Goal: Information Seeking & Learning: Learn about a topic

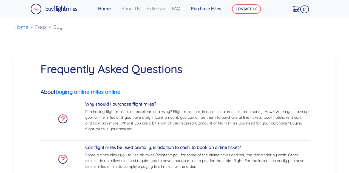
click at [199, 9] on link "Purchase Miles" at bounding box center [206, 8] width 35 height 11
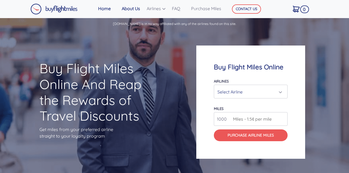
click at [128, 12] on link "About Us" at bounding box center [132, 8] width 25 height 11
